Goal: Transaction & Acquisition: Purchase product/service

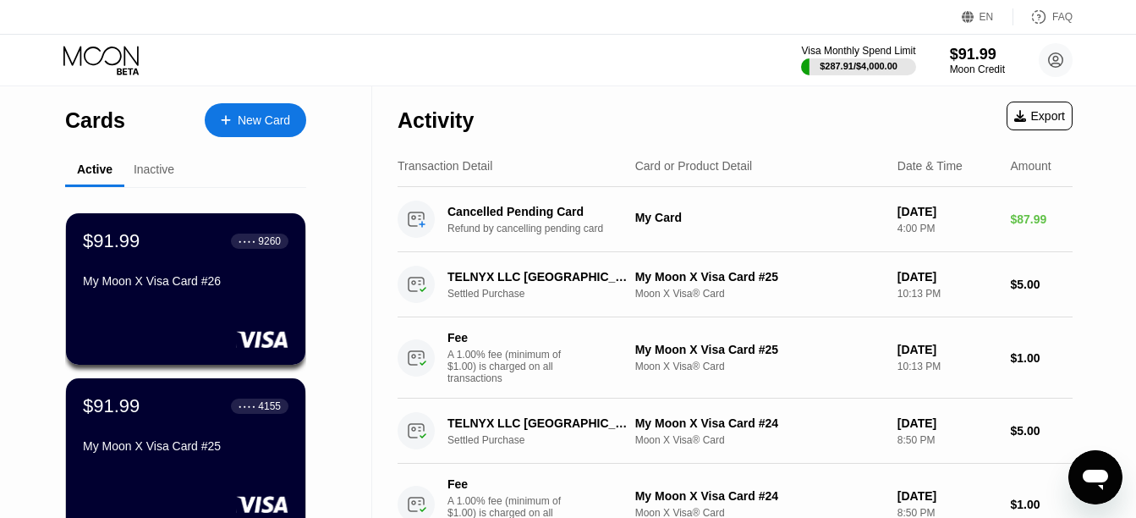
click at [283, 127] on div "New Card" at bounding box center [264, 120] width 52 height 14
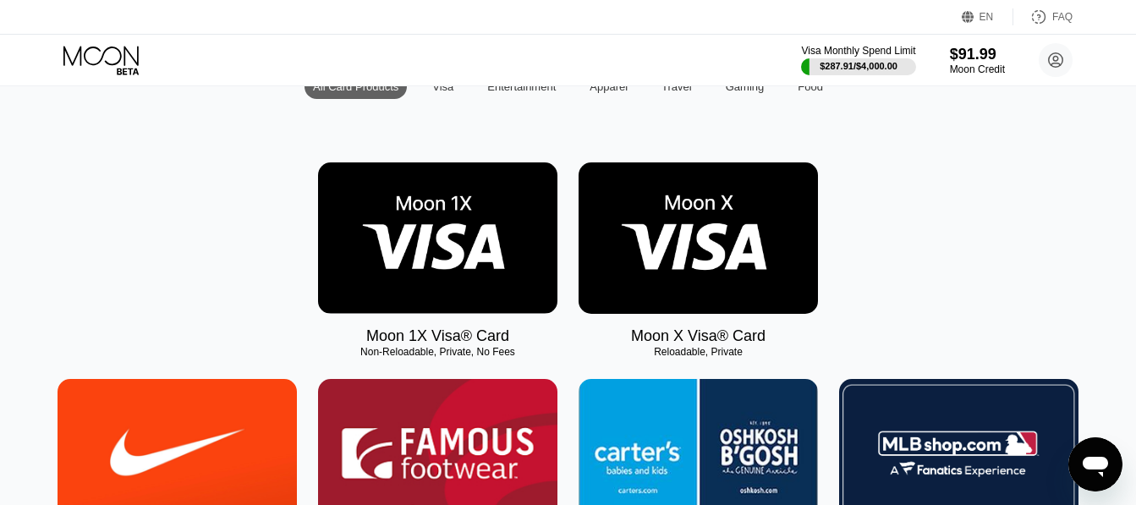
scroll to position [188, 0]
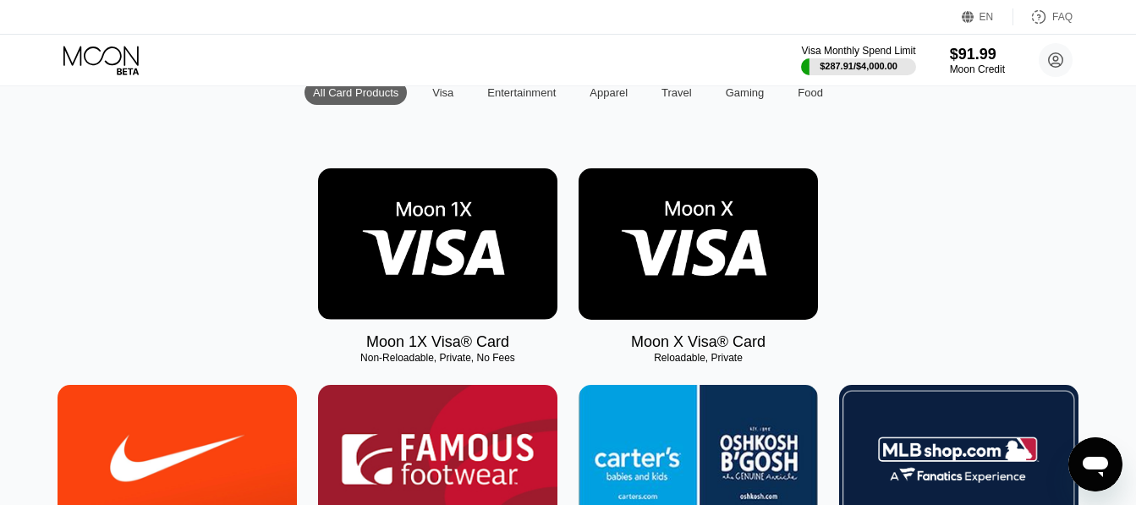
click at [732, 270] on img at bounding box center [698, 243] width 239 height 151
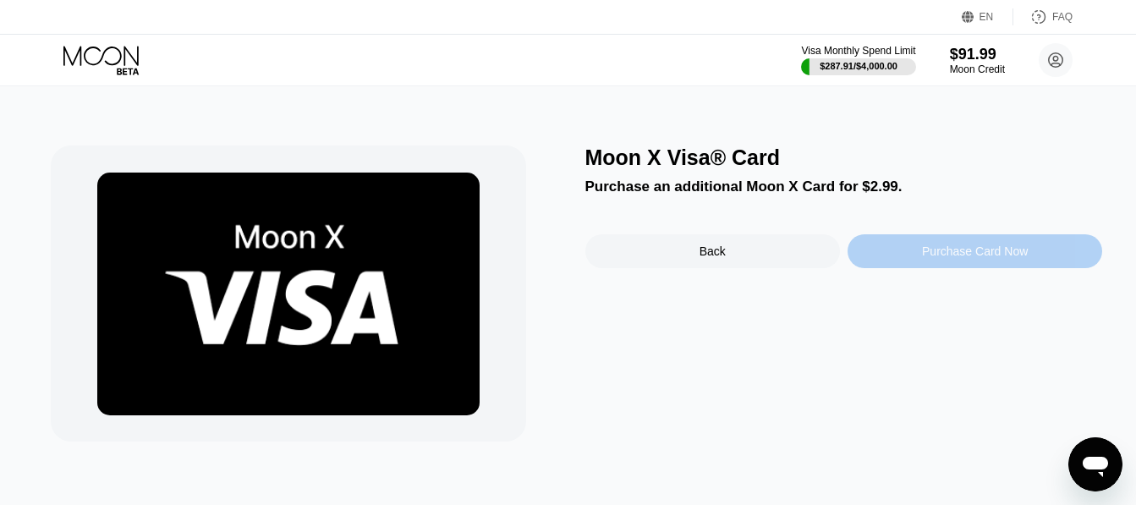
click at [963, 258] on div "Purchase Card Now" at bounding box center [975, 252] width 106 height 14
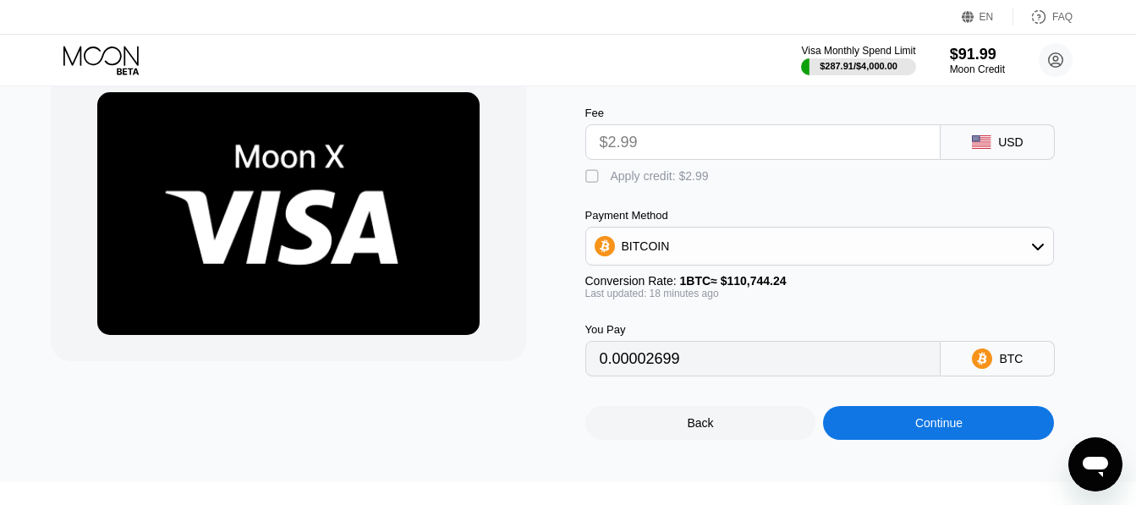
scroll to position [81, 0]
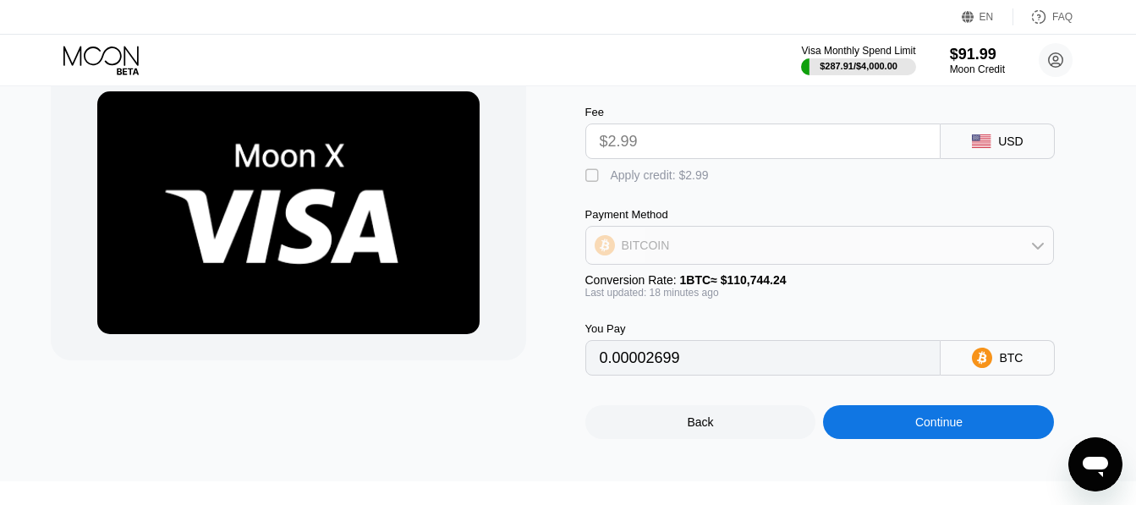
click at [1030, 252] on div "BITCOIN" at bounding box center [820, 245] width 468 height 34
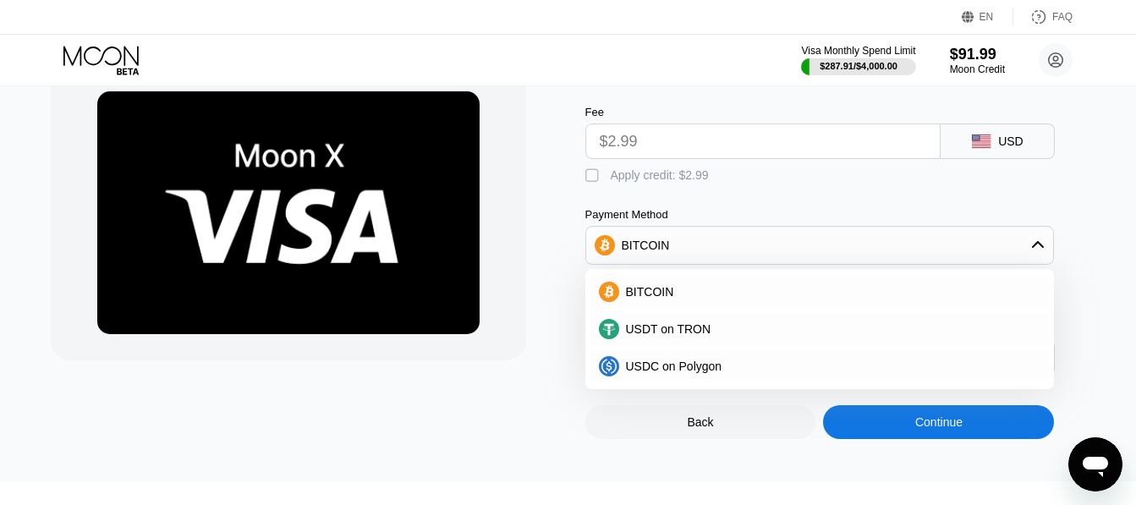
click at [1094, 236] on div "Fee $2.99 USD  Apply credit: $2.99 Payment Method BITCOIN BITCOIN USDT on TRON…" at bounding box center [845, 232] width 518 height 287
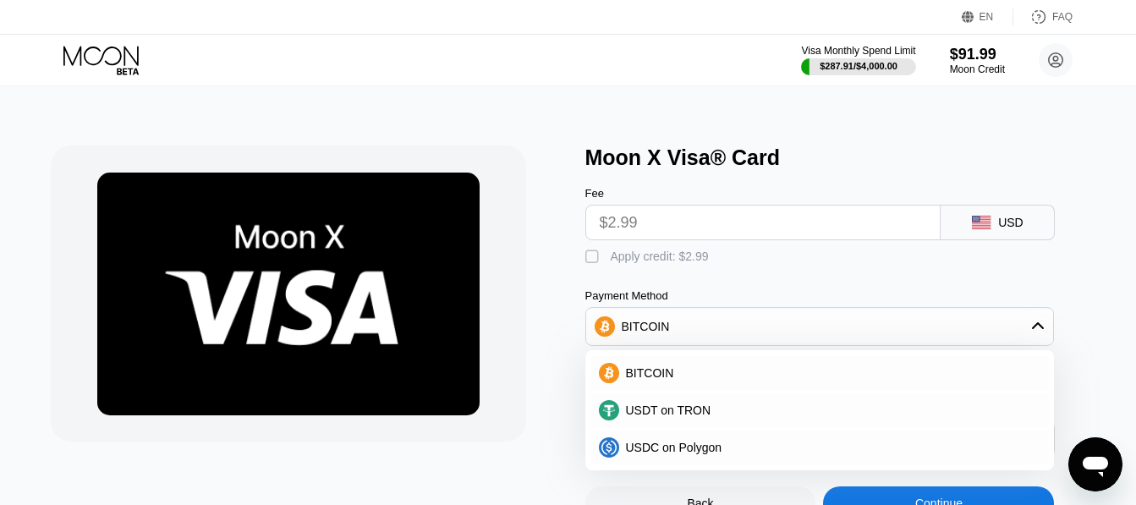
click at [866, 282] on div "Fee $2.99 USD  Apply credit: $2.99 Payment Method BITCOIN BITCOIN USDT on TRON…" at bounding box center [845, 313] width 518 height 287
click at [602, 266] on div "" at bounding box center [594, 257] width 17 height 17
click at [580, 270] on div "Moon X Visa® Card Fee $2.99 USD  Apply credit: $2.99 Payment Method BITCOIN BI…" at bounding box center [569, 333] width 1036 height 375
click at [581, 267] on div "Moon X Visa® Card Fee $2.99 USD  Apply credit: $2.99 Payment Method BITCOIN BI…" at bounding box center [569, 333] width 1036 height 375
click at [591, 263] on div "" at bounding box center [594, 257] width 17 height 17
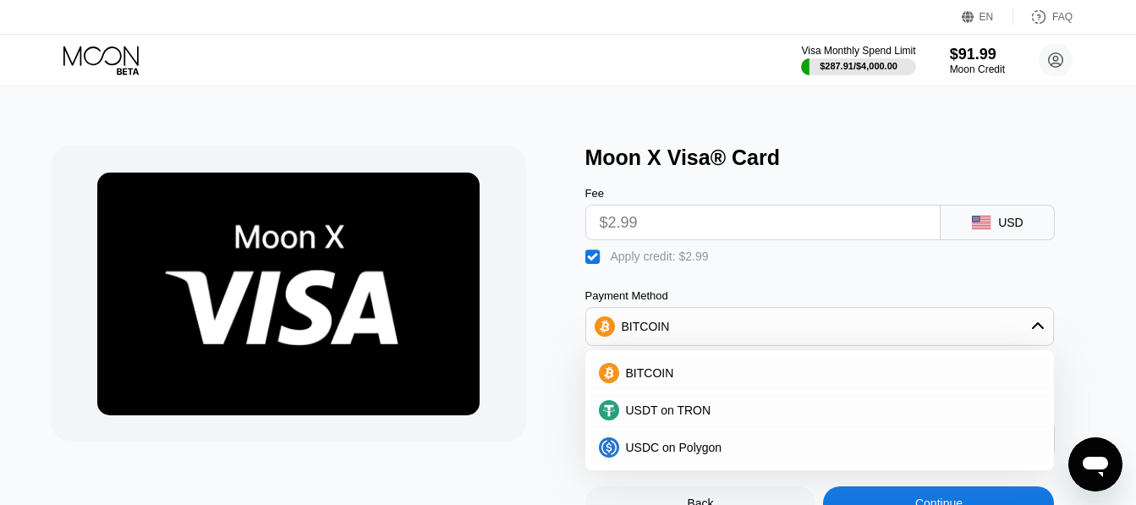
type input "0.00002699"
click at [534, 276] on div at bounding box center [310, 333] width 518 height 375
click at [114, 69] on icon at bounding box center [102, 61] width 79 height 30
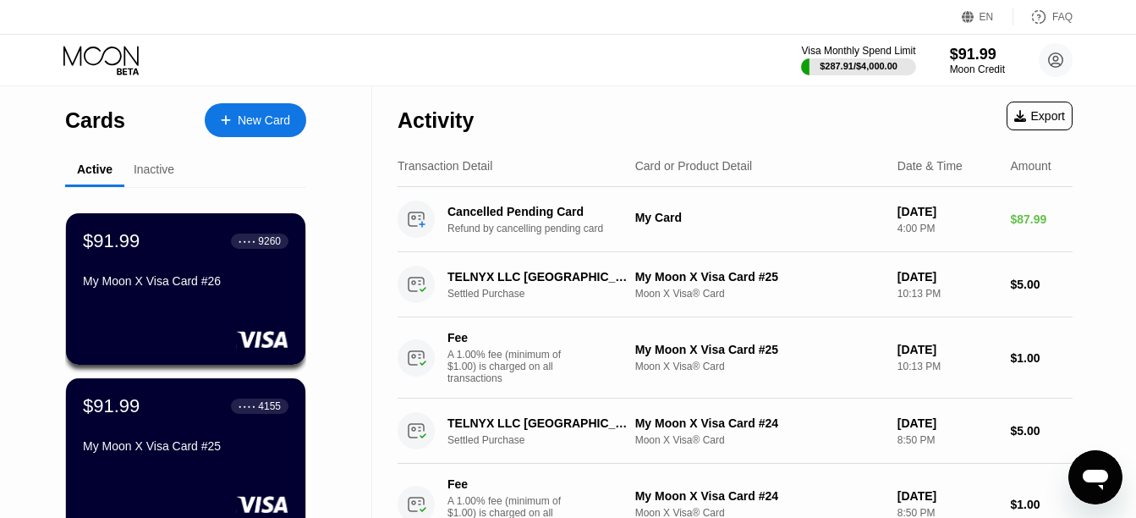
click at [270, 113] on div "New Card" at bounding box center [264, 120] width 52 height 14
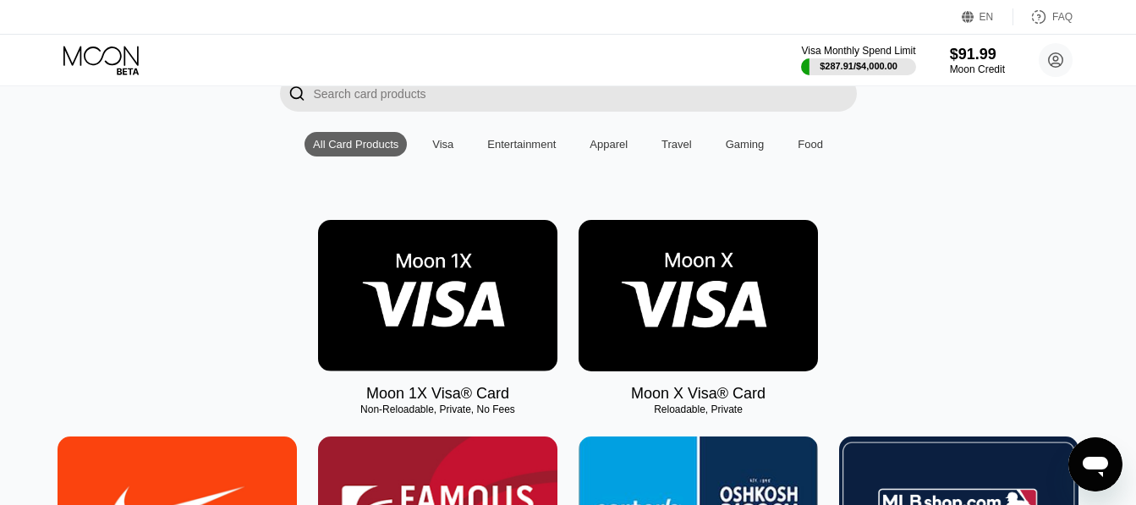
scroll to position [137, 0]
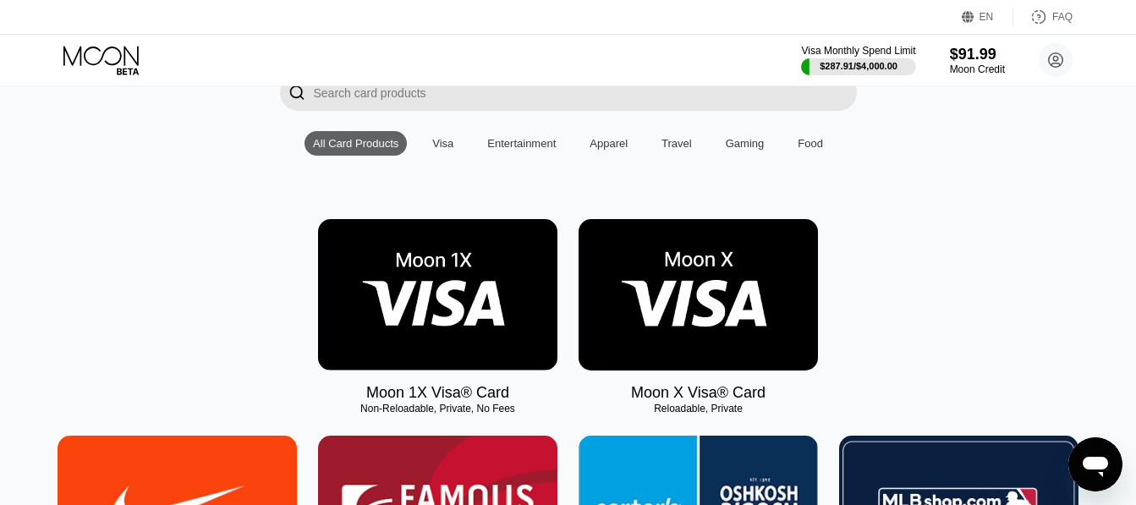
click at [404, 272] on img at bounding box center [437, 294] width 239 height 151
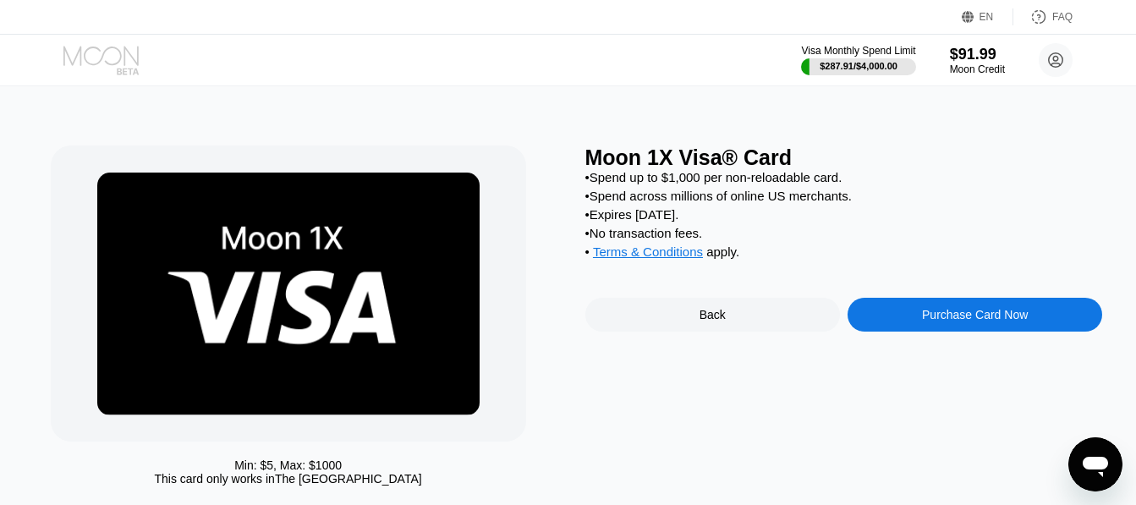
click at [116, 63] on icon at bounding box center [100, 55] width 75 height 19
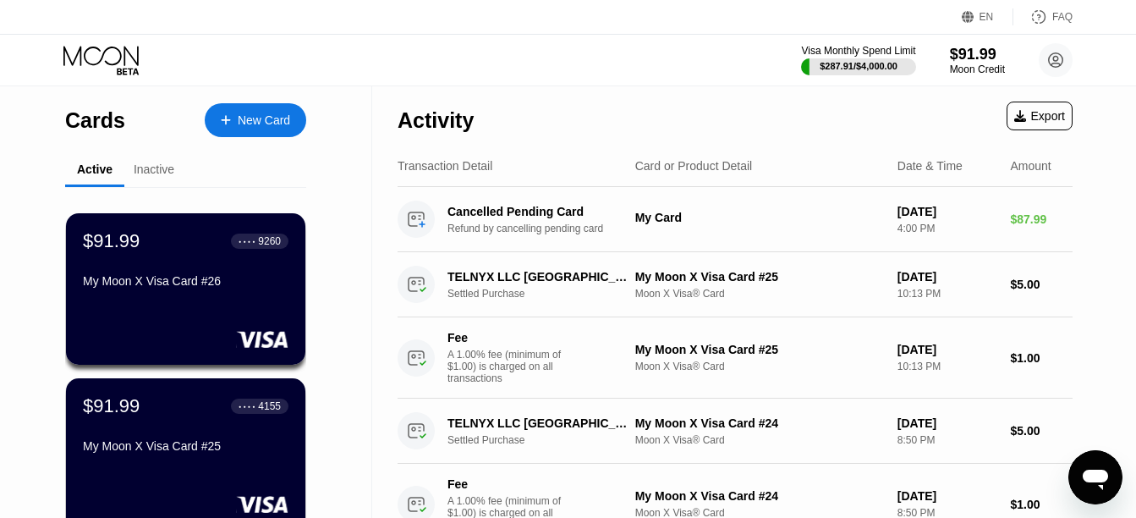
click at [251, 113] on div "New Card" at bounding box center [264, 120] width 52 height 14
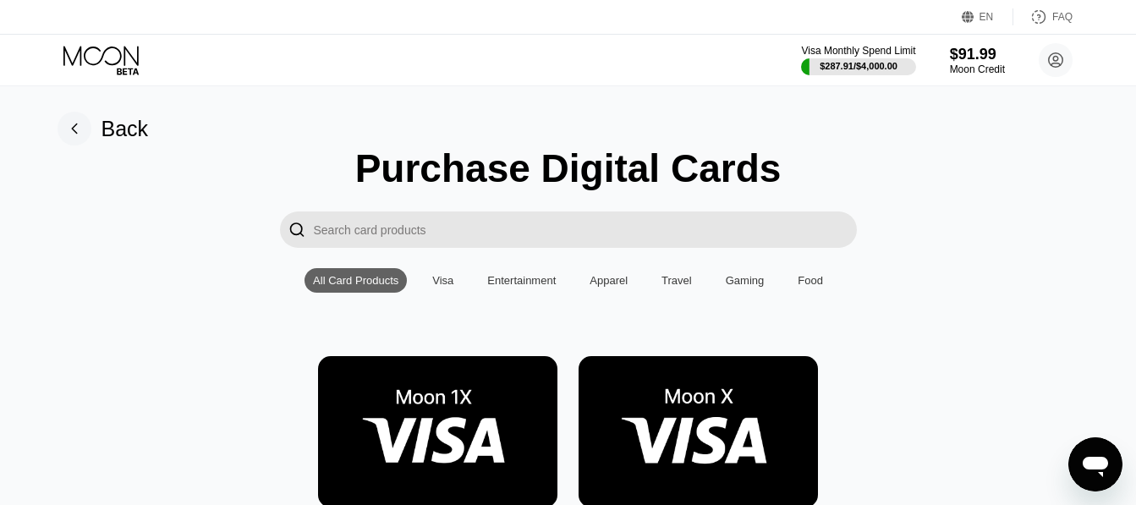
click at [708, 439] on img at bounding box center [698, 431] width 239 height 151
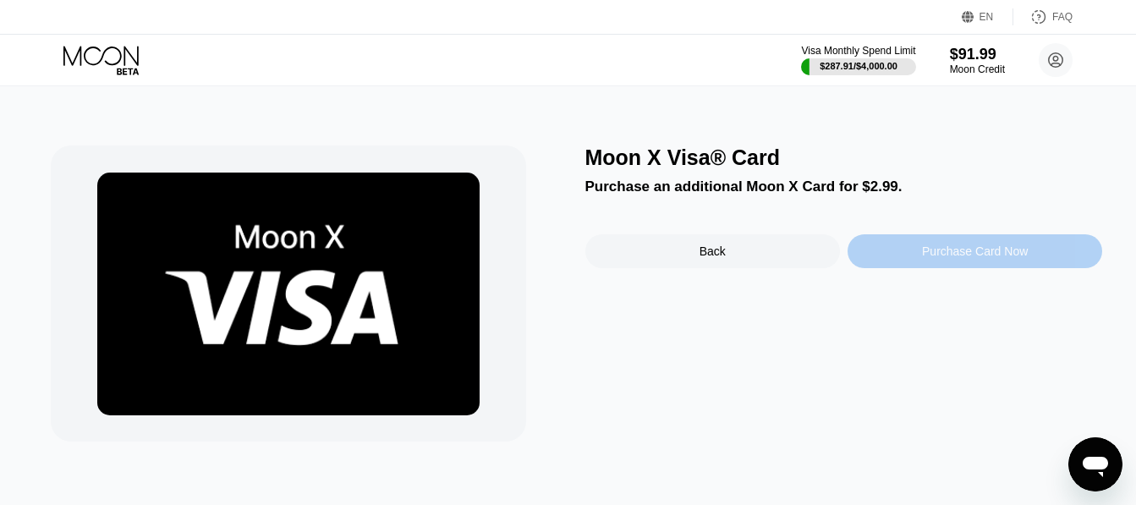
click at [937, 250] on div "Purchase Card Now" at bounding box center [975, 252] width 106 height 14
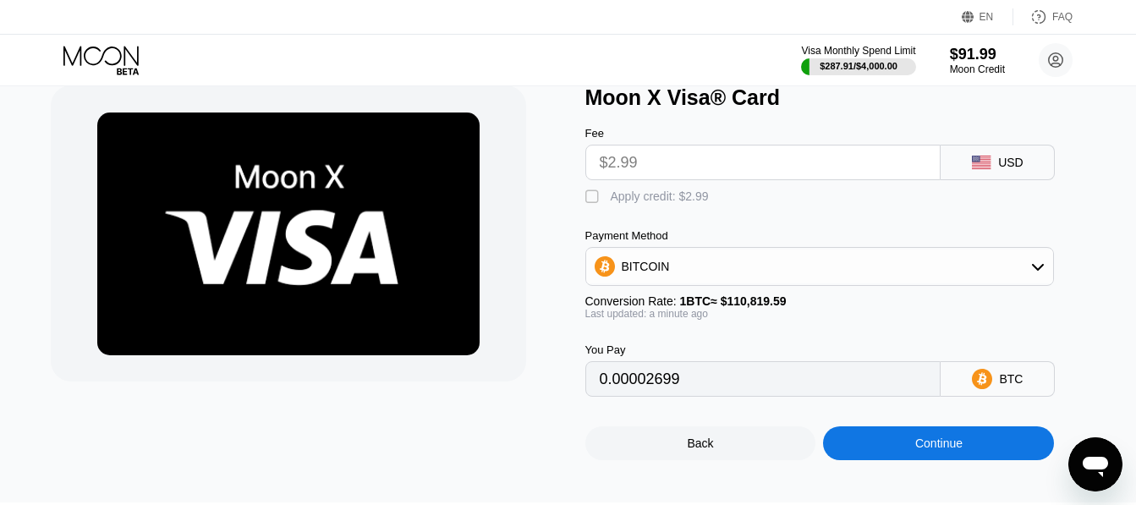
scroll to position [59, 0]
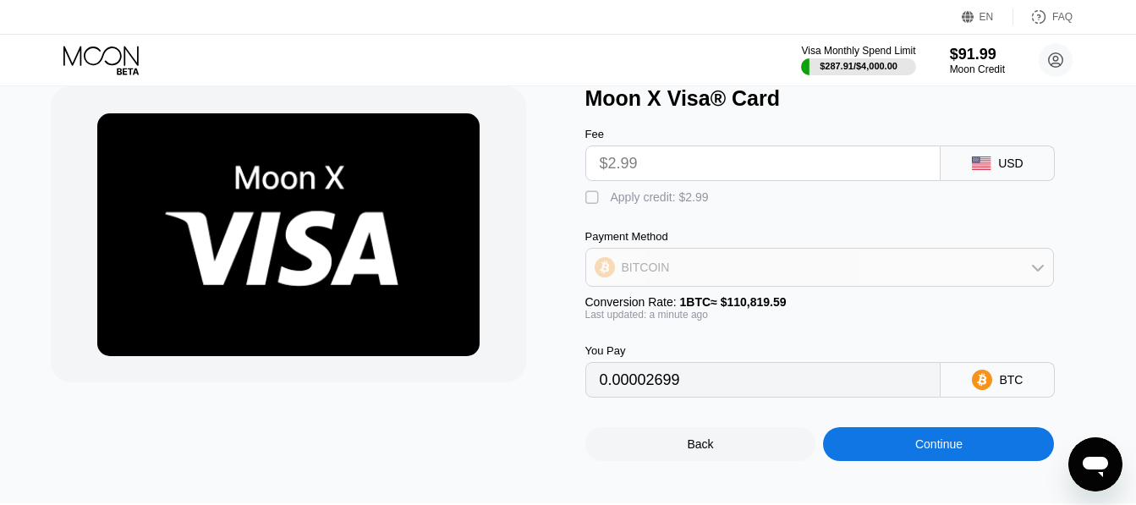
click at [1043, 274] on icon at bounding box center [1038, 268] width 14 height 14
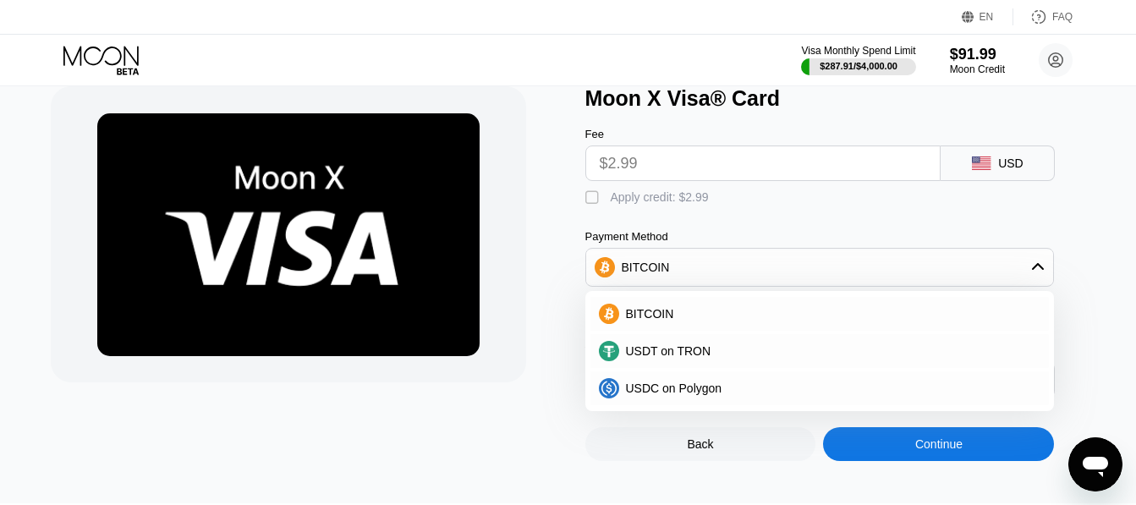
drag, startPoint x: 1043, startPoint y: 279, endPoint x: 1088, endPoint y: 288, distance: 45.6
click at [1088, 288] on div "Fee $2.99 USD  Apply credit: $2.99 Payment Method BITCOIN BITCOIN USDT on TRON…" at bounding box center [845, 254] width 518 height 287
drag, startPoint x: 1088, startPoint y: 288, endPoint x: 593, endPoint y: 206, distance: 501.6
click at [593, 206] on div "" at bounding box center [594, 198] width 17 height 17
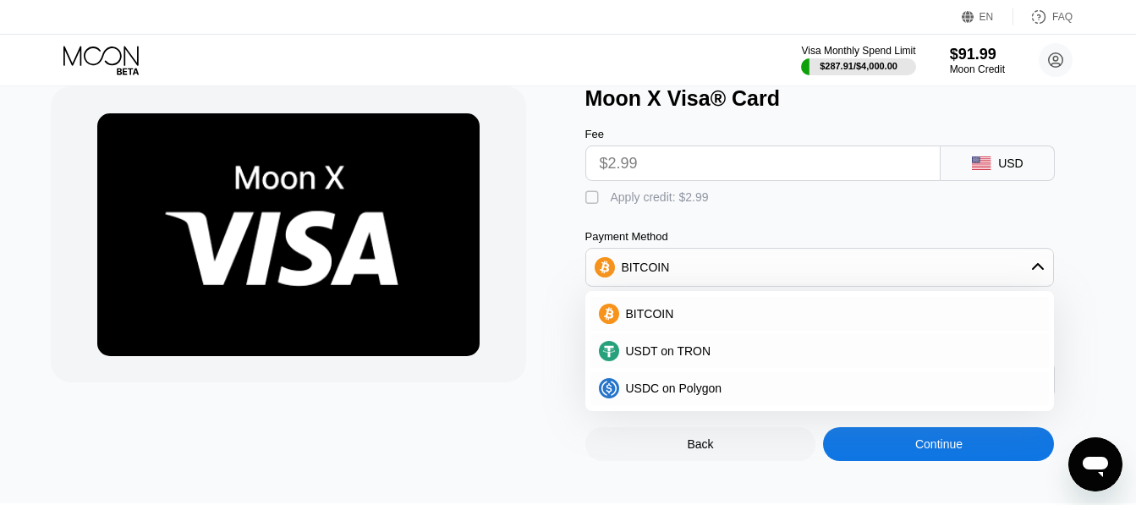
type input "0"
click at [546, 223] on div at bounding box center [310, 273] width 518 height 375
click at [1048, 276] on div "BITCOIN" at bounding box center [820, 267] width 468 height 34
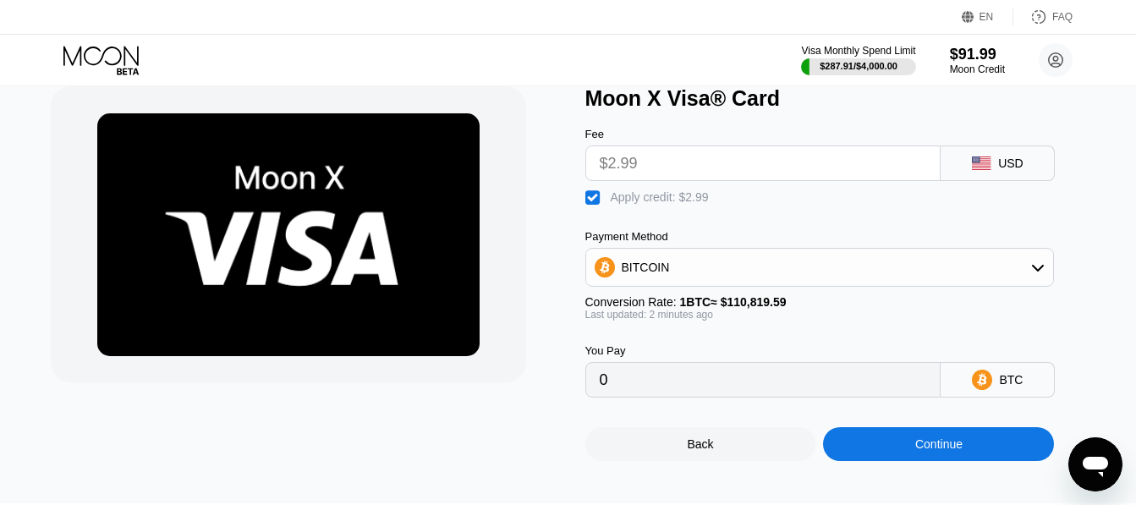
click at [982, 461] on div "Continue" at bounding box center [938, 444] width 231 height 34
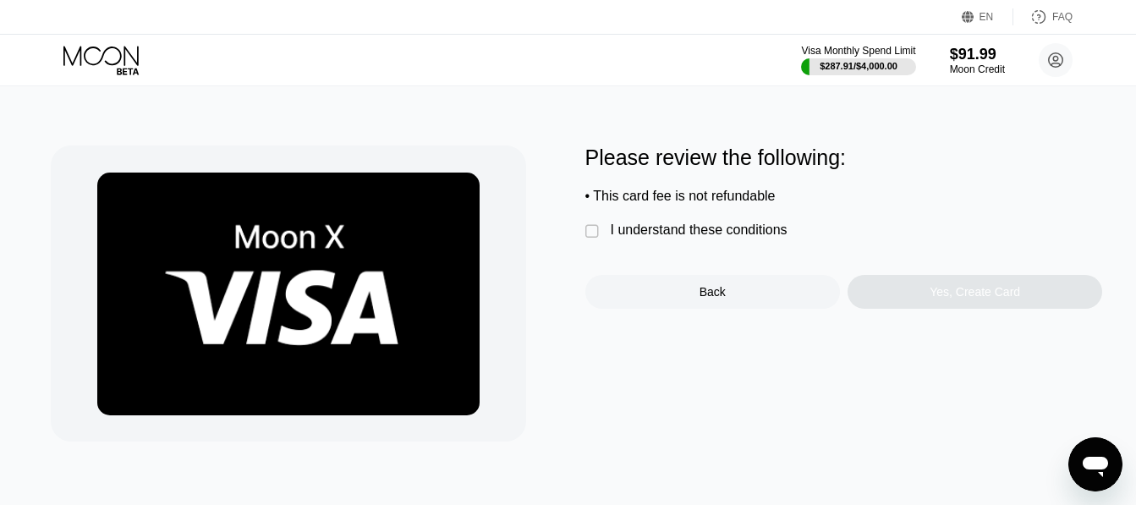
click at [599, 228] on div " I understand these conditions" at bounding box center [691, 232] width 211 height 18
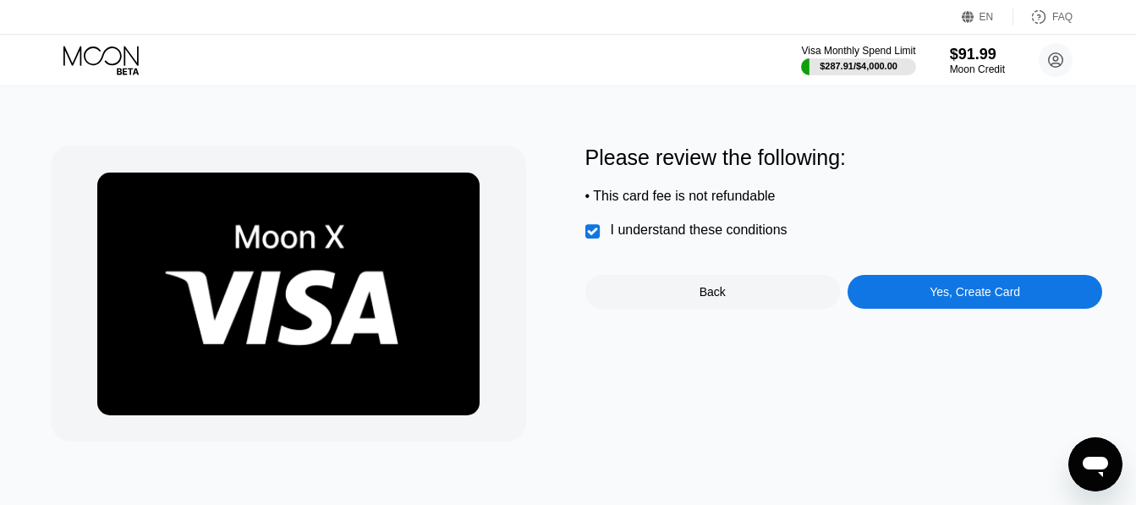
click at [960, 289] on div "Yes, Create Card" at bounding box center [975, 292] width 255 height 34
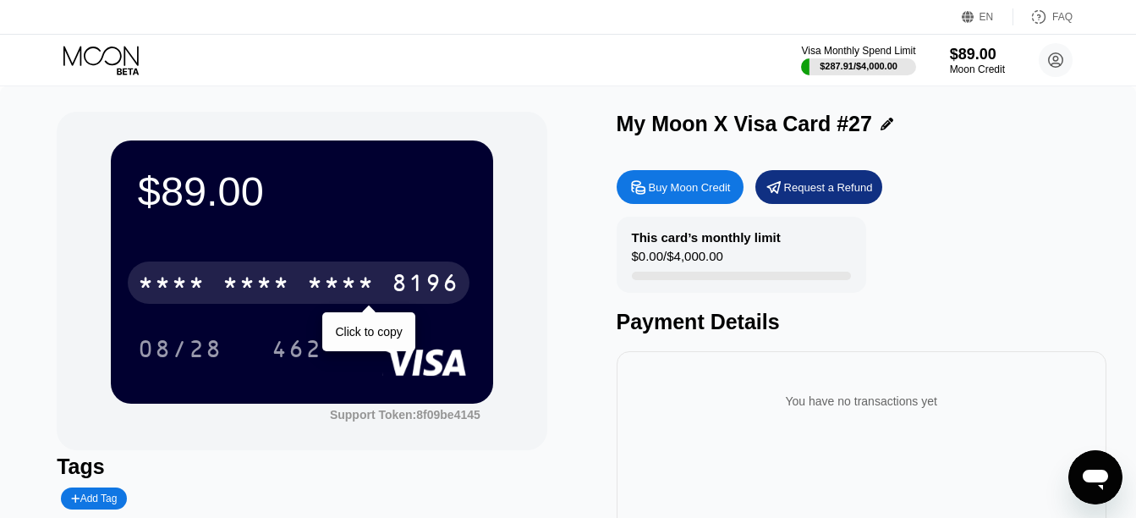
click at [277, 295] on div "* * * *" at bounding box center [257, 285] width 68 height 27
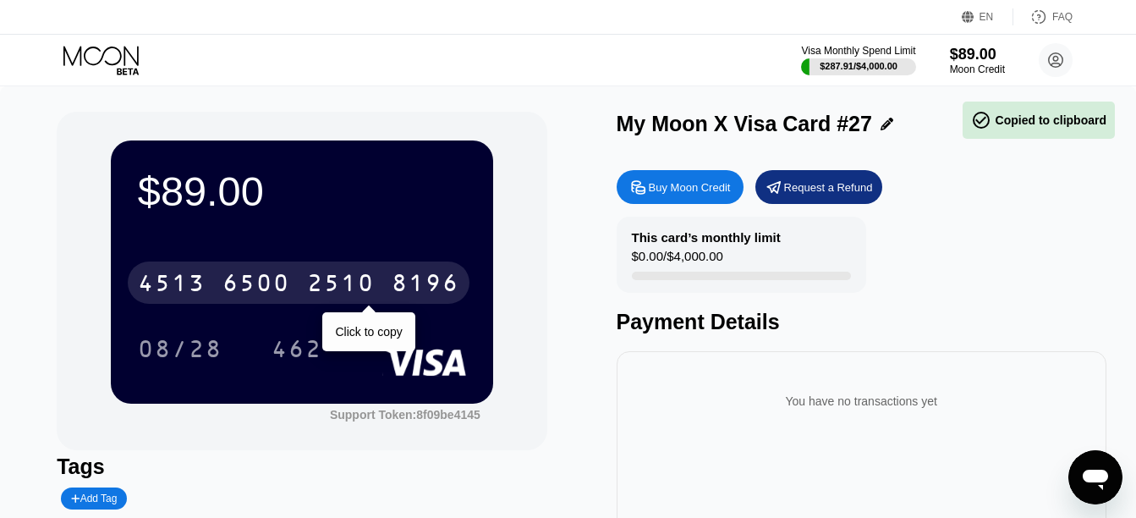
click at [276, 296] on div "6500" at bounding box center [257, 285] width 68 height 27
click at [276, 296] on div "* * * *" at bounding box center [257, 285] width 68 height 27
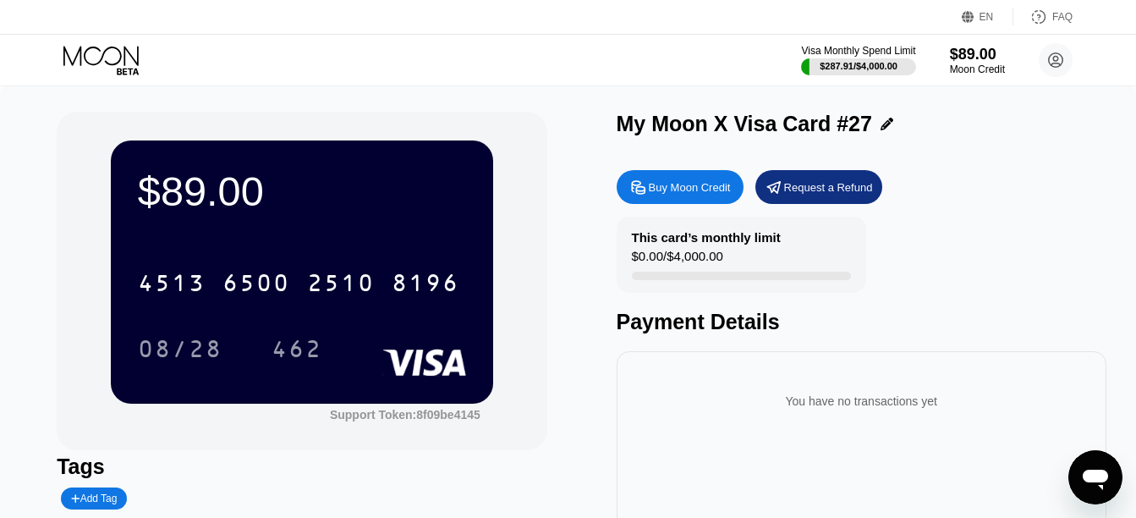
click at [994, 222] on div "This card’s monthly limit $0.00 / $4,000.00 Payment Details" at bounding box center [862, 276] width 490 height 118
